Goal: Information Seeking & Learning: Learn about a topic

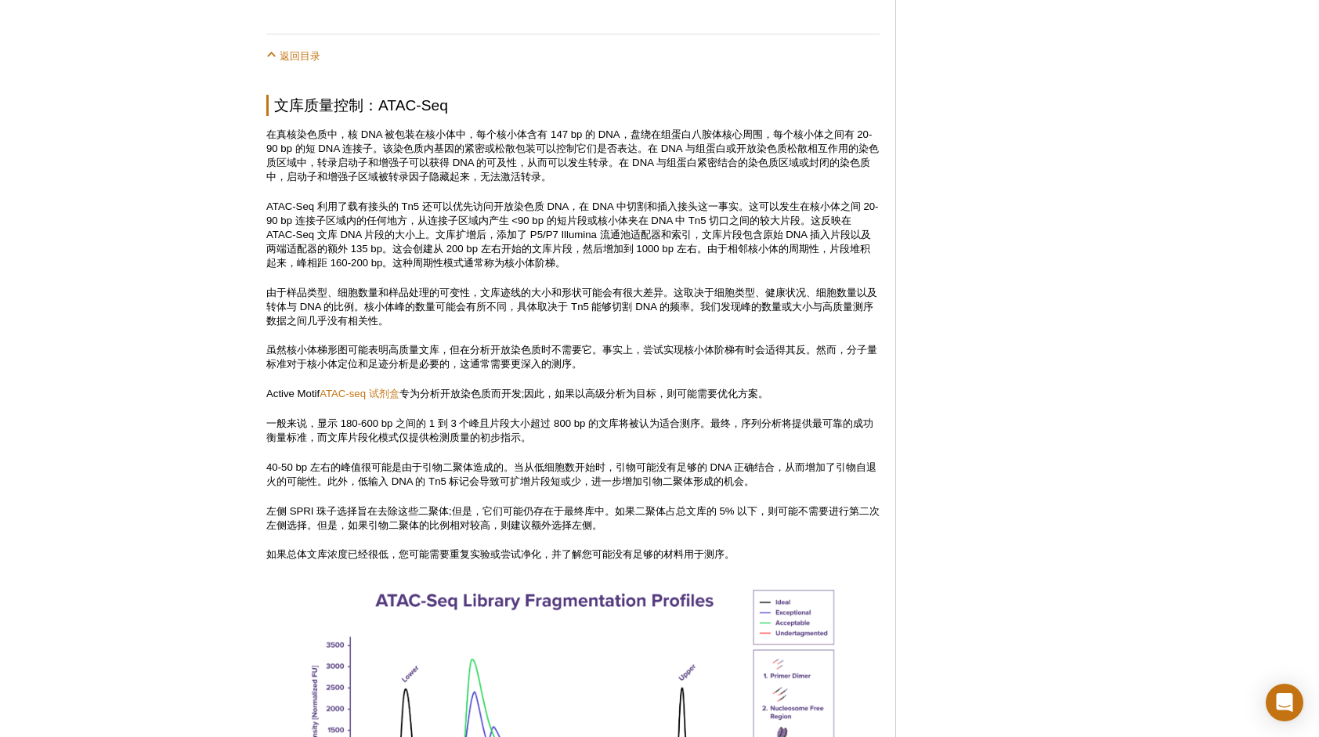
scroll to position [1271, 0]
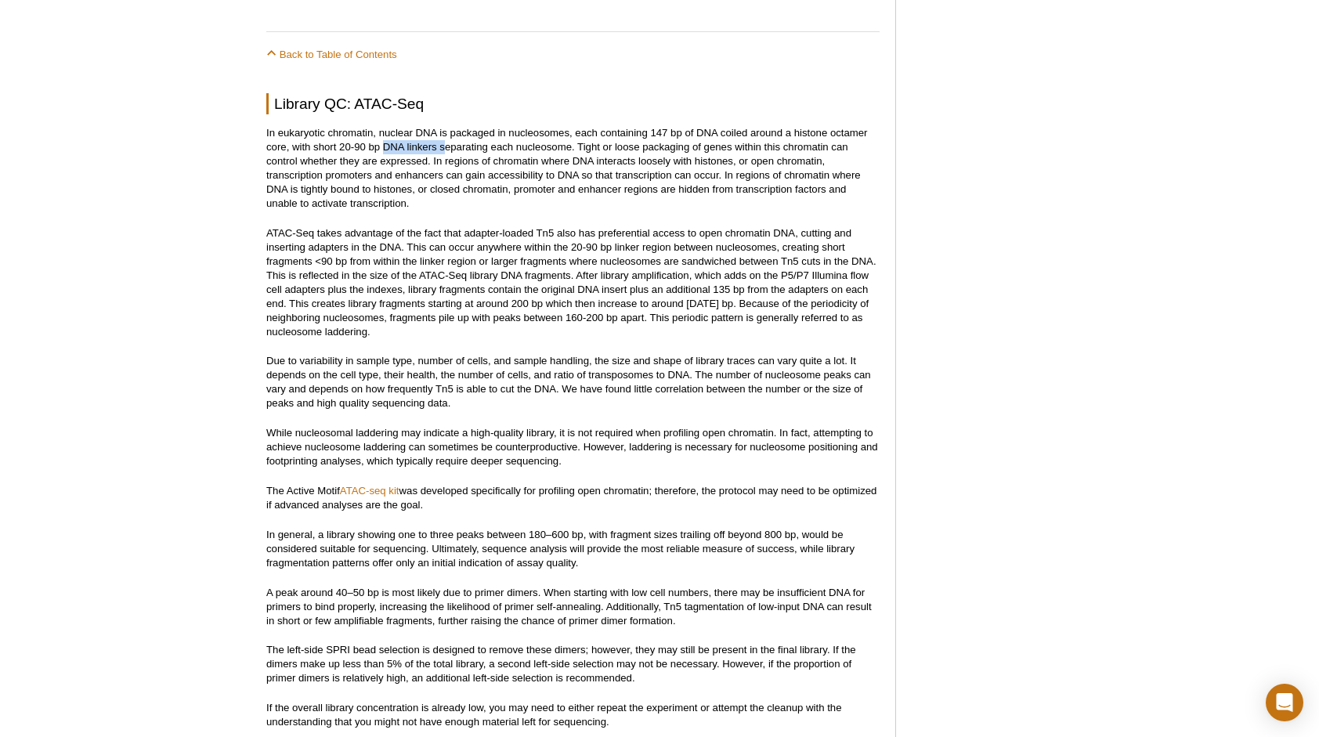
drag, startPoint x: 382, startPoint y: 136, endPoint x: 443, endPoint y: 135, distance: 61.9
click at [443, 135] on p "In eukaryotic chromatin, nuclear DNA is packaged in nucleosomes, each containin…" at bounding box center [572, 168] width 613 height 85
drag, startPoint x: 443, startPoint y: 135, endPoint x: 570, endPoint y: 150, distance: 127.0
click at [570, 150] on p "In eukaryotic chromatin, nuclear DNA is packaged in nucleosomes, each containin…" at bounding box center [572, 168] width 613 height 85
copy p "nucleosom"
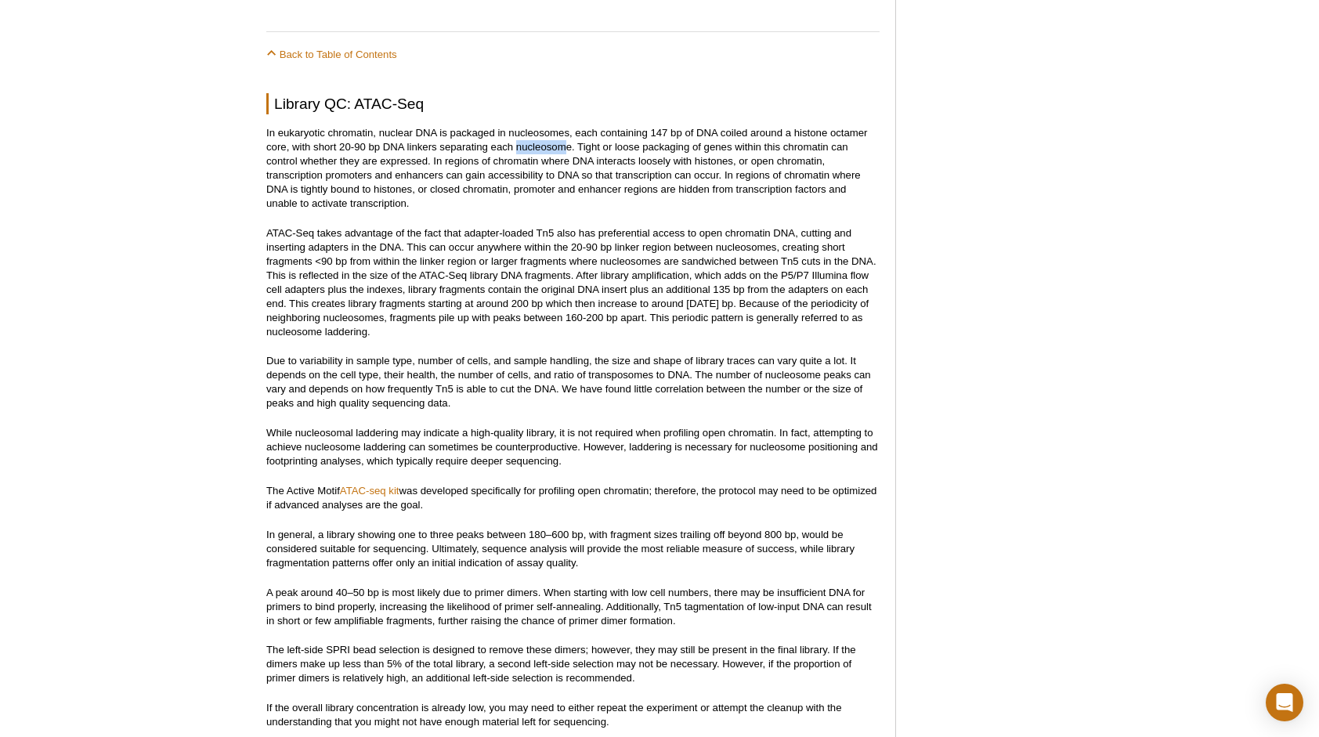
drag, startPoint x: 518, startPoint y: 135, endPoint x: 562, endPoint y: 135, distance: 44.7
click at [562, 135] on p "In eukaryotic chromatin, nuclear DNA is packaged in nucleosomes, each containin…" at bounding box center [572, 168] width 613 height 85
drag, startPoint x: 562, startPoint y: 135, endPoint x: 615, endPoint y: 206, distance: 88.5
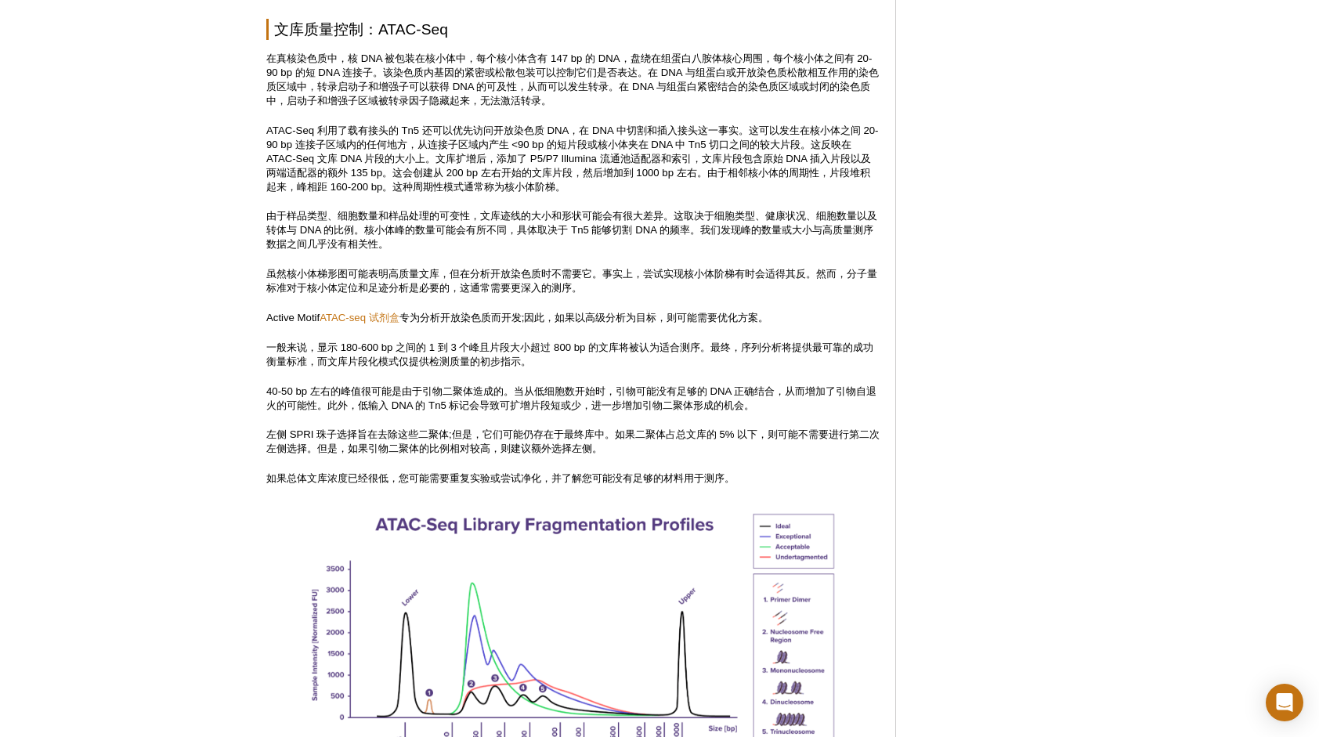
scroll to position [1349, 0]
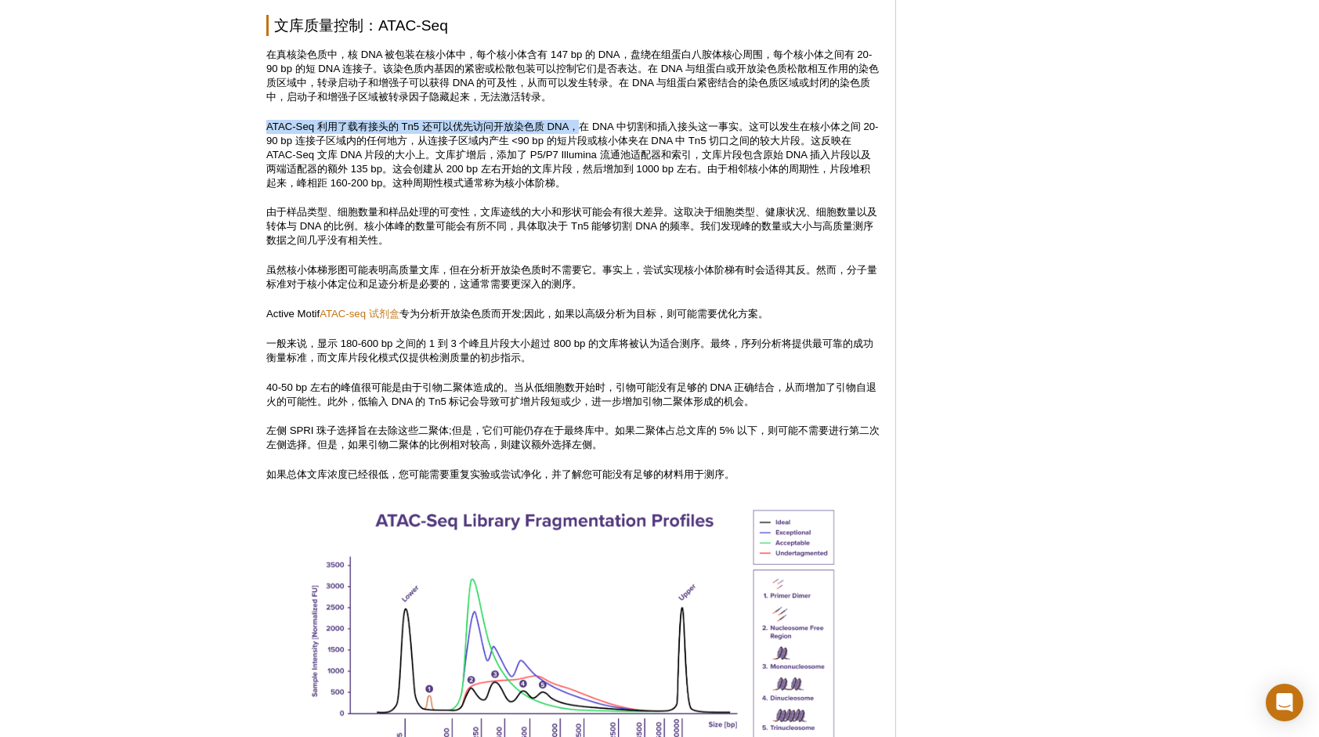
copy p "ATAC-Seq 利用了载有接头的 Tn5 还可以优先访问开放染色质 DNA，"
drag, startPoint x: 264, startPoint y: 111, endPoint x: 580, endPoint y: 113, distance: 315.7
drag, startPoint x: 580, startPoint y: 113, endPoint x: 550, endPoint y: 138, distance: 38.9
click at [550, 138] on p "ATAC-Seq 利用了载有接头的 Tn5 还可以优先访问开放染色质 DNA，在 DNA 中切割和插入接头这一事实。这可以发生在核小体之间 20-90 bp …" at bounding box center [572, 155] width 613 height 71
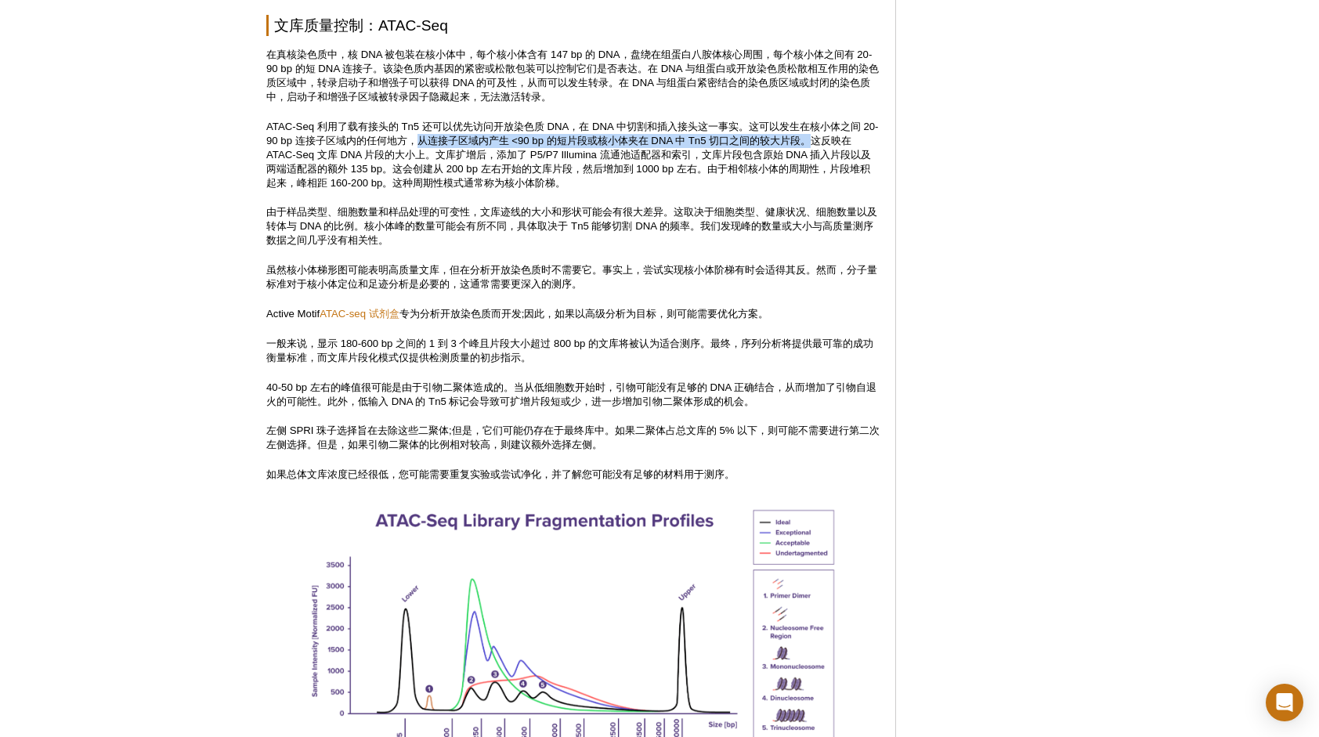
copy p "从连接子区域内产生 <90 bp 的短片段或核小体夹在 DNA 中 Tn5 切口之间的较大片段。"
drag, startPoint x: 432, startPoint y: 128, endPoint x: 835, endPoint y: 128, distance: 402.7
click at [835, 128] on p "ATAC-Seq 利用了载有接头的 Tn5 还可以优先访问开放染色质 DNA，在 DNA 中切割和插入接头这一事实。这可以发生在核小体之间 20-90 bp …" at bounding box center [572, 155] width 613 height 71
drag, startPoint x: 835, startPoint y: 128, endPoint x: 709, endPoint y: 159, distance: 129.8
click at [709, 159] on p "ATAC-Seq 利用了载有接头的 Tn5 还可以优先访问开放染色质 DNA，在 DNA 中切割和插入接头这一事实。这可以发生在核小体之间 20-90 bp …" at bounding box center [572, 155] width 613 height 71
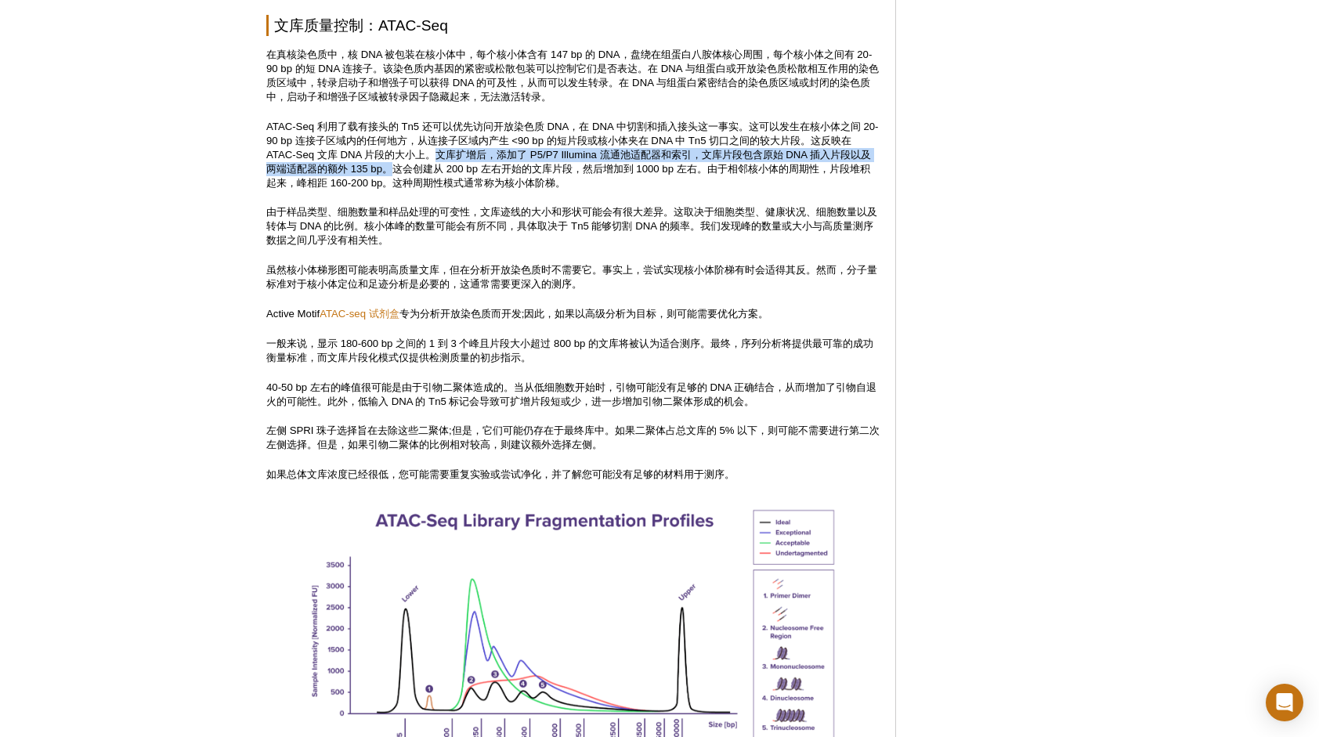
copy p "文库扩增后，添加了 P5/P7 Illumina 流通池适配器和索引，文库片段包含原始 DNA 插入片段以及两端适配器的额外 135 bp。"
drag, startPoint x: 438, startPoint y: 142, endPoint x: 393, endPoint y: 158, distance: 47.6
click at [393, 158] on p "ATAC-Seq 利用了载有接头的 Tn5 还可以优先访问开放染色质 DNA，在 DNA 中切割和插入接头这一事实。这可以发生在核小体之间 20-90 bp …" at bounding box center [572, 155] width 613 height 71
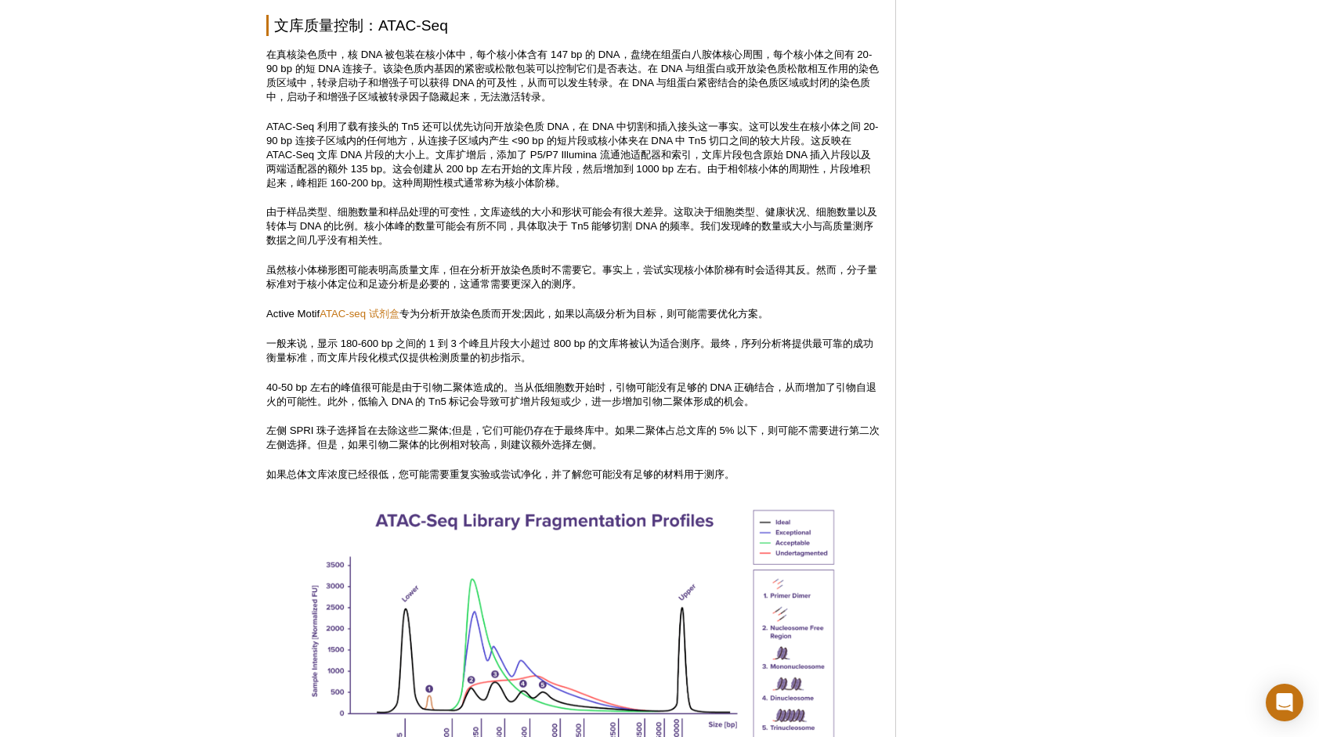
drag, startPoint x: 393, startPoint y: 158, endPoint x: 387, endPoint y: 179, distance: 21.3
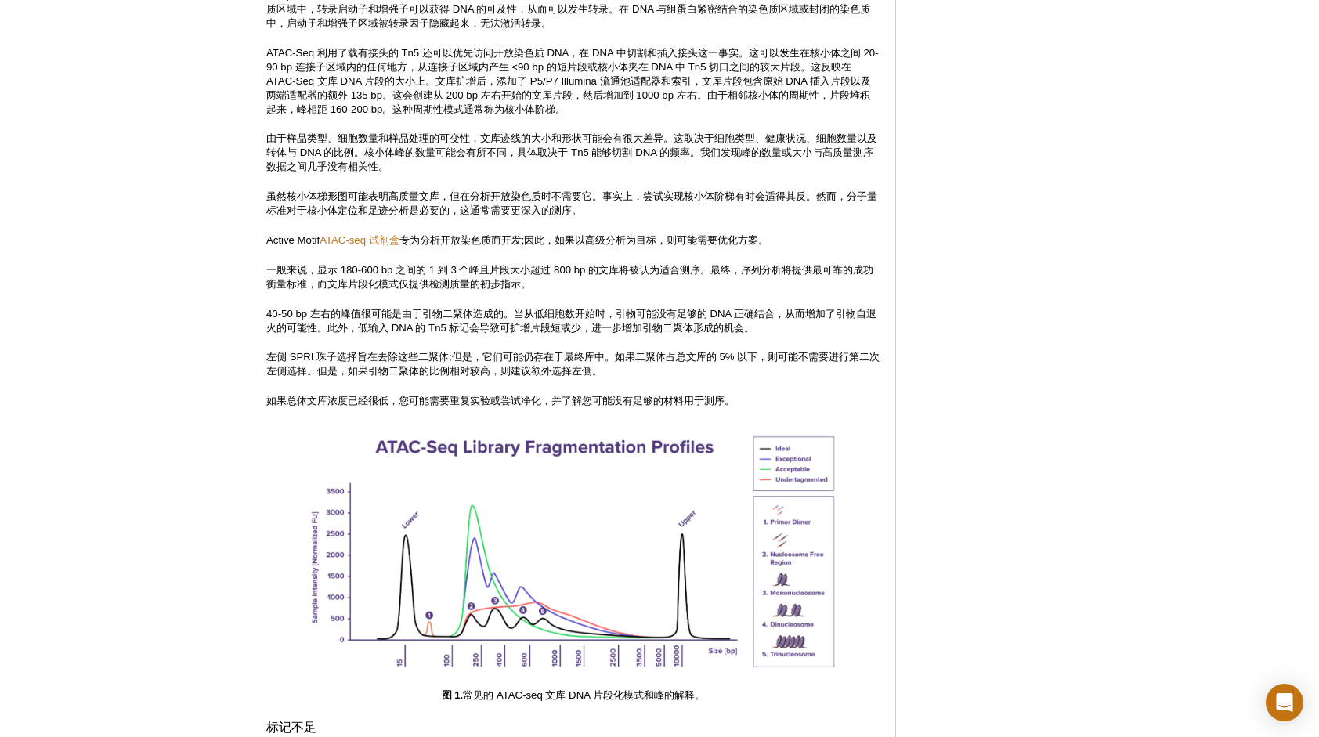
scroll to position [1427, 0]
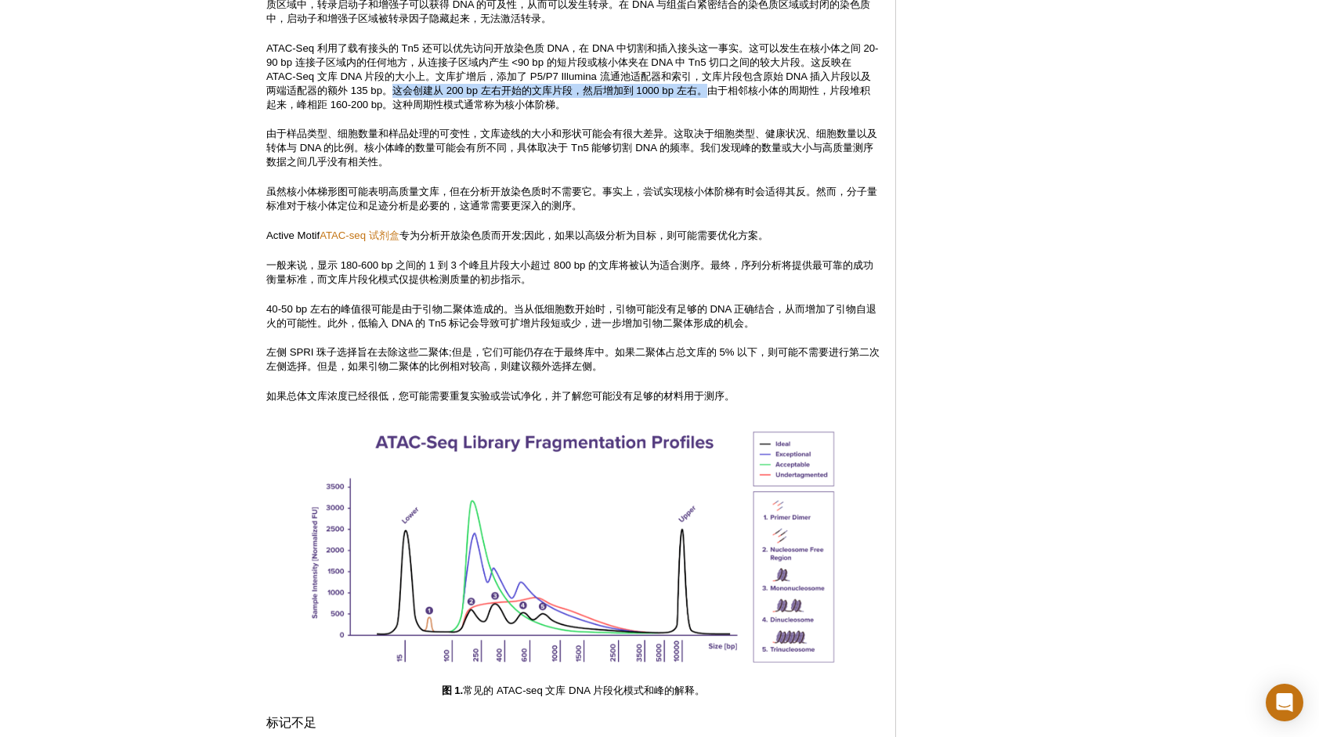
copy p "这会创建从 200 bp 左右开始的文库片段，然后增加到 1000 bp 左右。"
drag, startPoint x: 396, startPoint y: 75, endPoint x: 714, endPoint y: 72, distance: 318.9
click at [714, 72] on p "ATAC-Seq 利用了载有接头的 Tn5 还可以优先访问开放染色质 DNA，在 DNA 中切割和插入接头这一事实。这可以发生在核小体之间 20-90 bp …" at bounding box center [572, 77] width 613 height 71
drag, startPoint x: 714, startPoint y: 72, endPoint x: 683, endPoint y: 99, distance: 41.6
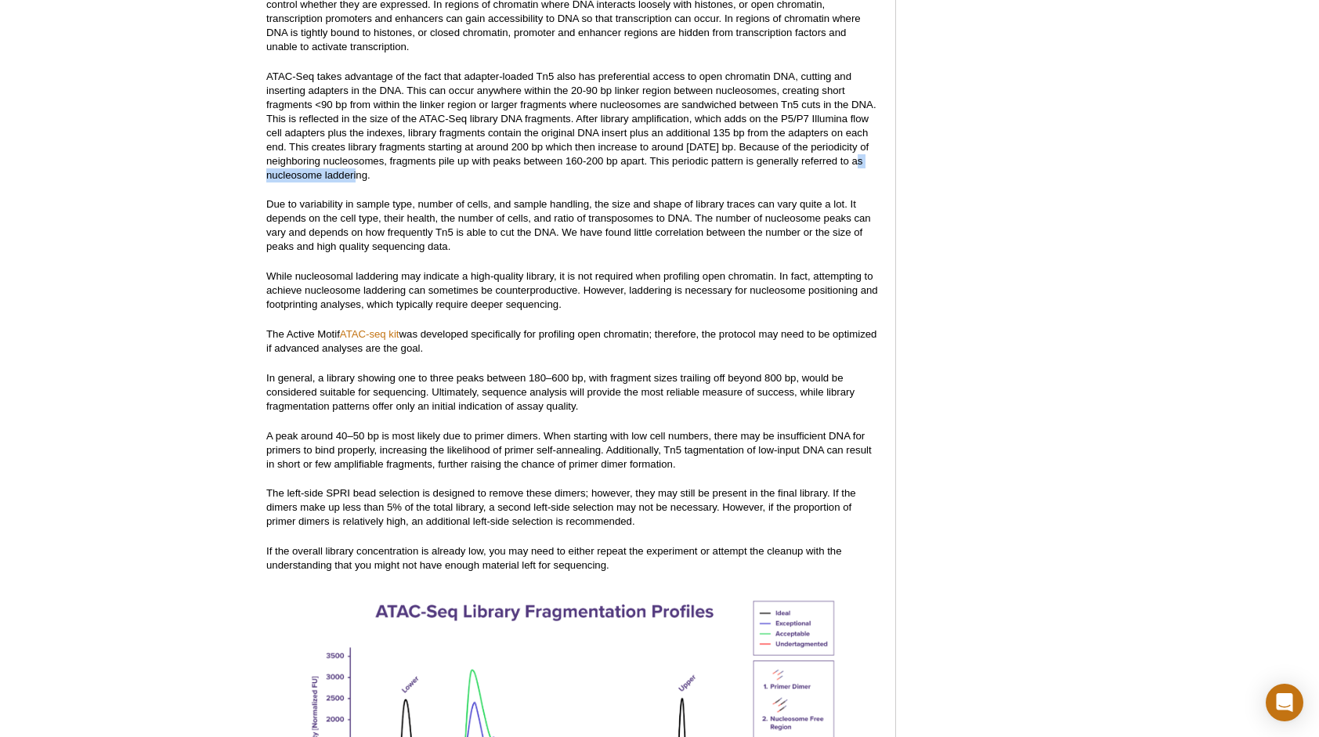
copy p "nucleosome laddering"
drag, startPoint x: 263, startPoint y: 161, endPoint x: 367, endPoint y: 166, distance: 104.3
drag, startPoint x: 367, startPoint y: 166, endPoint x: 456, endPoint y: 230, distance: 108.9
click at [456, 230] on p "Due to variability in sample type, number of cells, and sample handling, the si…" at bounding box center [572, 225] width 613 height 56
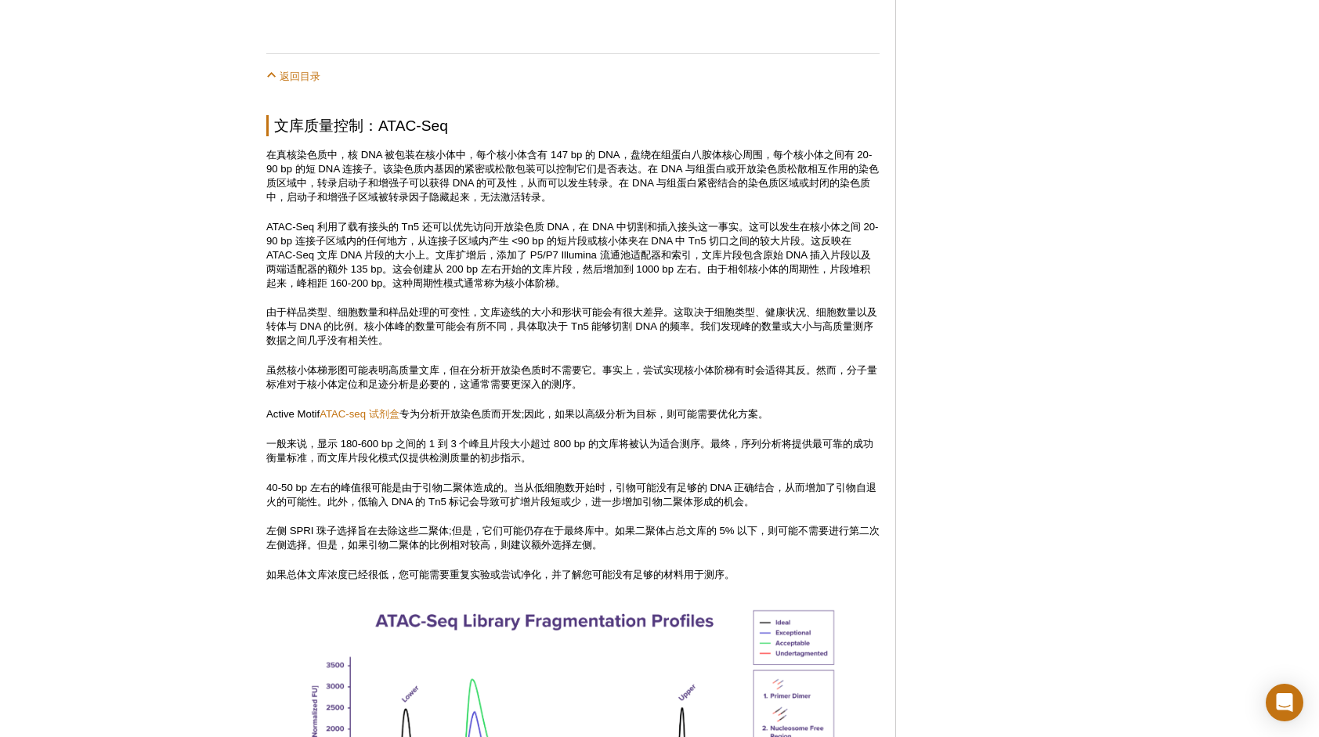
scroll to position [1235, 0]
